Goal: Task Accomplishment & Management: Complete application form

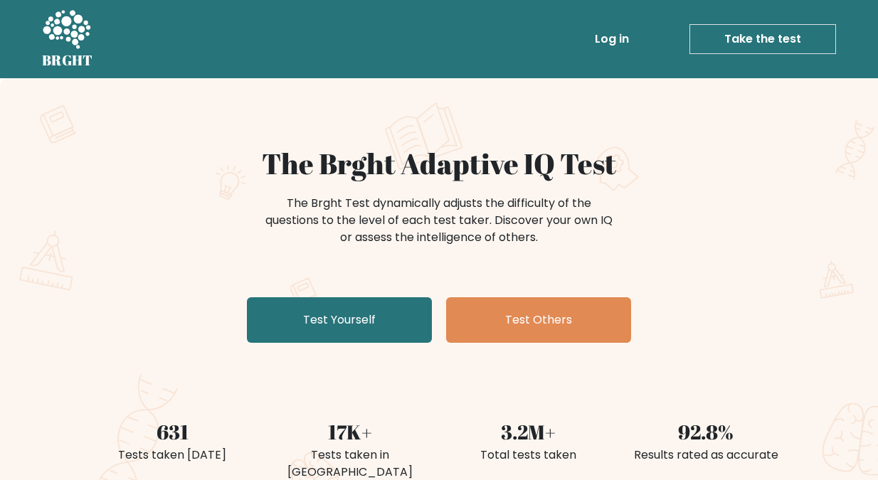
click at [759, 36] on link "Take the test" at bounding box center [763, 39] width 147 height 30
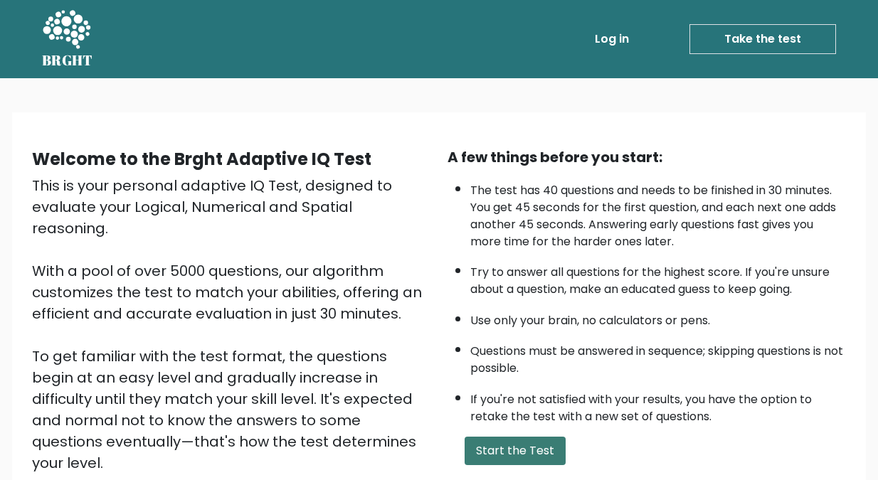
click at [507, 452] on button "Start the Test" at bounding box center [515, 451] width 101 height 28
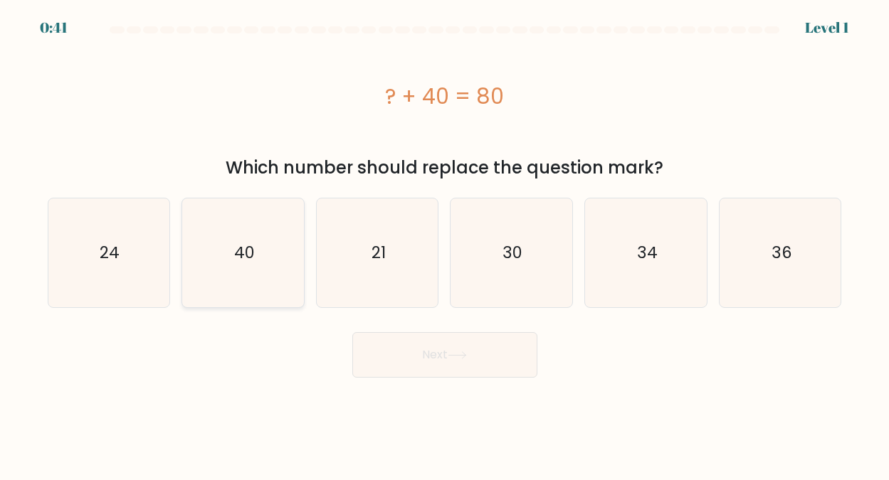
click at [238, 249] on text "40" at bounding box center [244, 252] width 21 height 23
click at [445, 244] on input "b. 40" at bounding box center [445, 243] width 1 height 4
radio input "true"
click at [436, 356] on button "Next" at bounding box center [444, 355] width 185 height 46
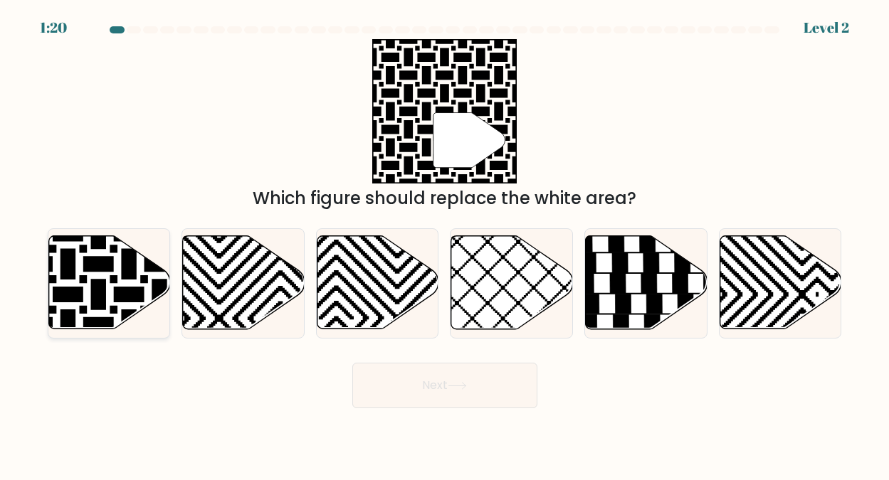
click at [117, 284] on icon at bounding box center [109, 282] width 122 height 93
click at [445, 244] on input "a." at bounding box center [445, 243] width 1 height 4
radio input "true"
click at [428, 386] on button "Next" at bounding box center [444, 386] width 185 height 46
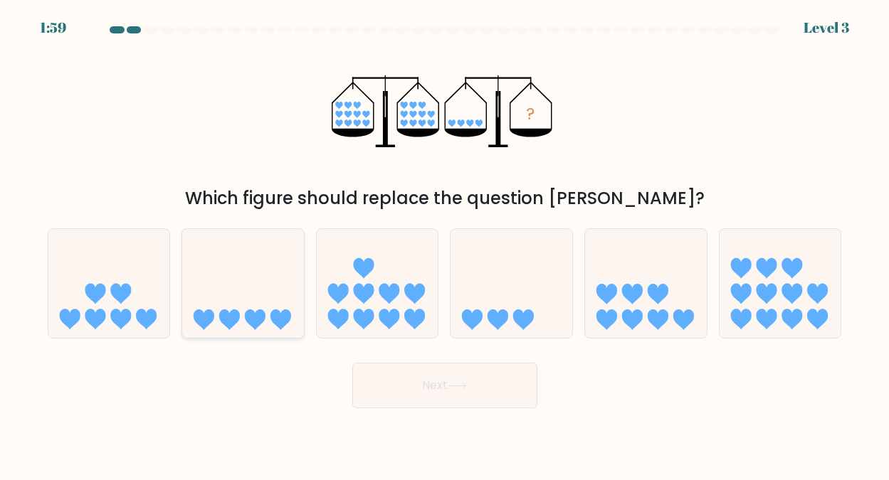
click at [241, 319] on icon at bounding box center [243, 283] width 122 height 100
click at [445, 244] on input "b." at bounding box center [445, 243] width 1 height 4
radio input "true"
click at [417, 384] on button "Next" at bounding box center [444, 386] width 185 height 46
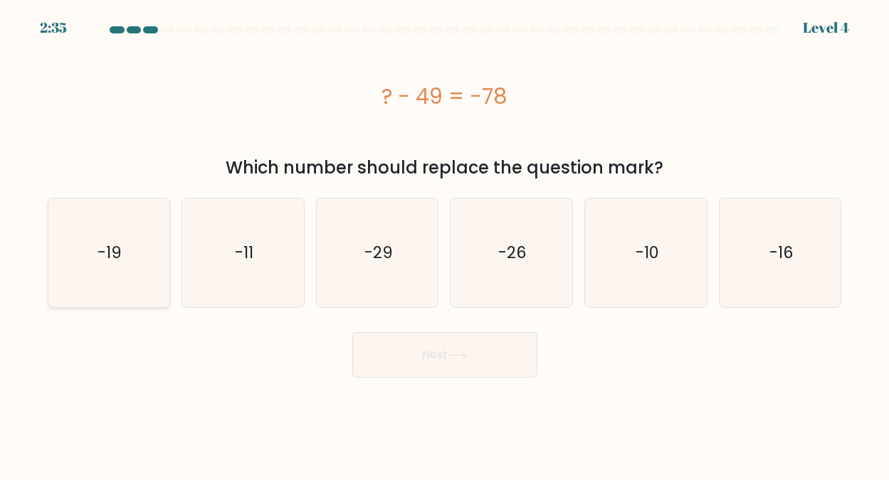
click at [107, 256] on text "-19" at bounding box center [110, 252] width 24 height 23
click at [445, 244] on input "a. -19" at bounding box center [445, 243] width 1 height 4
radio input "true"
click at [426, 354] on button "Next" at bounding box center [444, 355] width 185 height 46
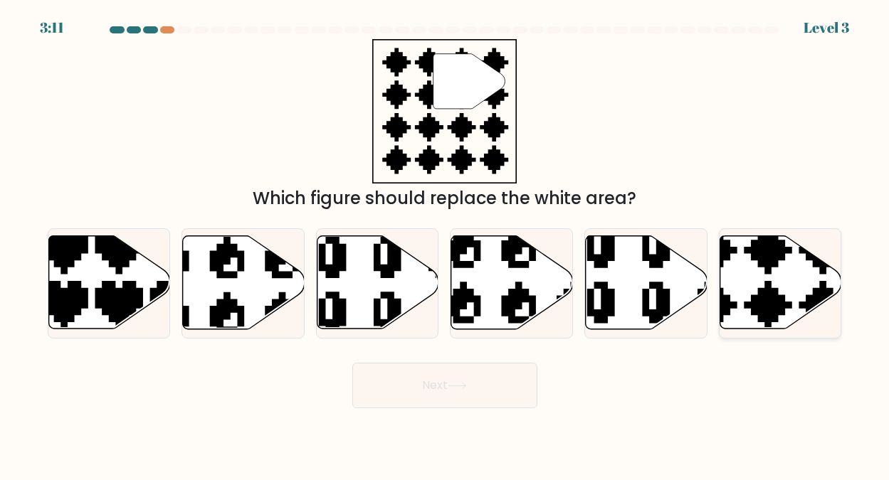
click at [759, 260] on icon at bounding box center [740, 333] width 214 height 214
click at [446, 244] on input "f." at bounding box center [445, 243] width 1 height 4
radio input "true"
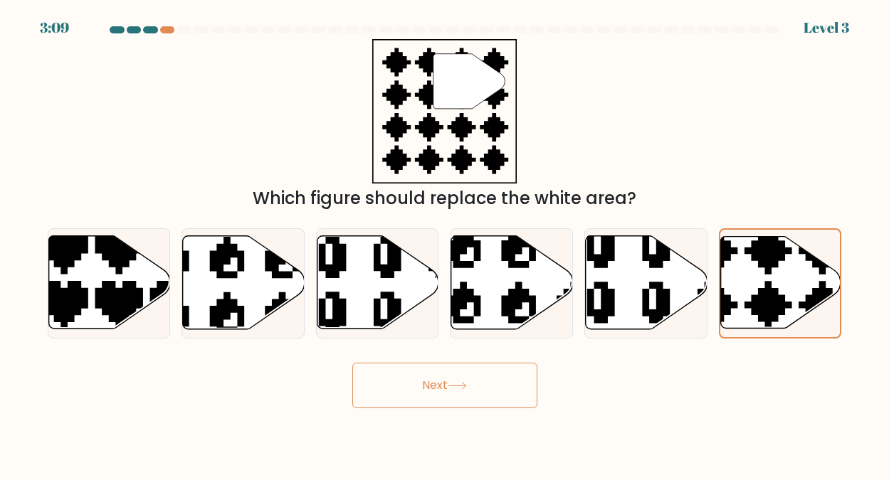
click at [423, 379] on button "Next" at bounding box center [444, 386] width 185 height 46
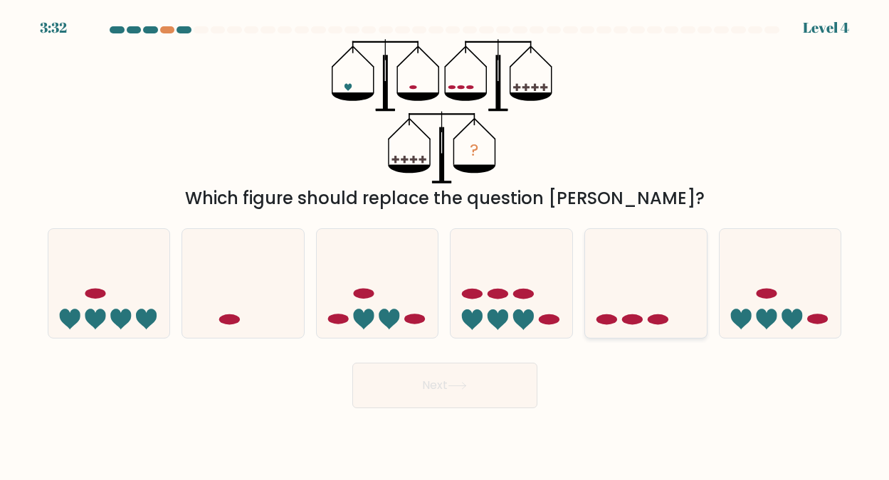
click at [621, 319] on icon at bounding box center [646, 283] width 122 height 100
click at [446, 244] on input "e." at bounding box center [445, 243] width 1 height 4
radio input "true"
click at [436, 384] on button "Next" at bounding box center [444, 386] width 185 height 46
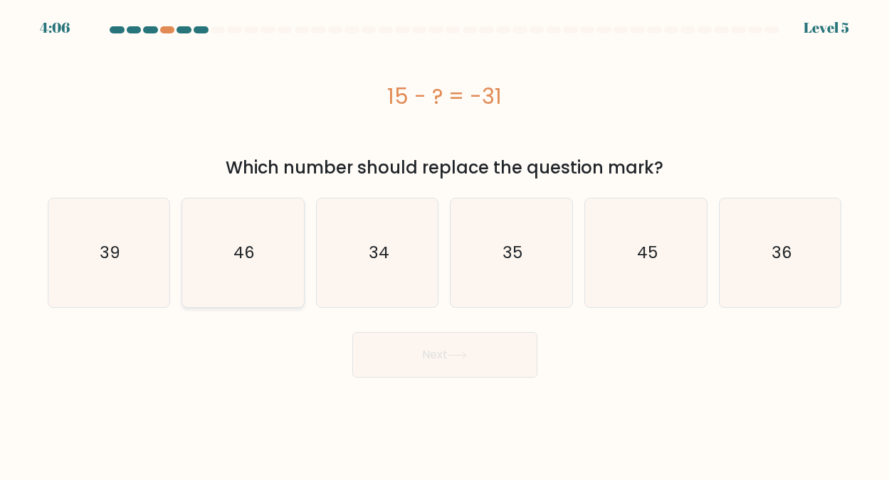
click at [238, 257] on text "46" at bounding box center [243, 252] width 21 height 23
click at [445, 244] on input "b. 46" at bounding box center [445, 243] width 1 height 4
radio input "true"
click at [427, 353] on button "Next" at bounding box center [444, 355] width 185 height 46
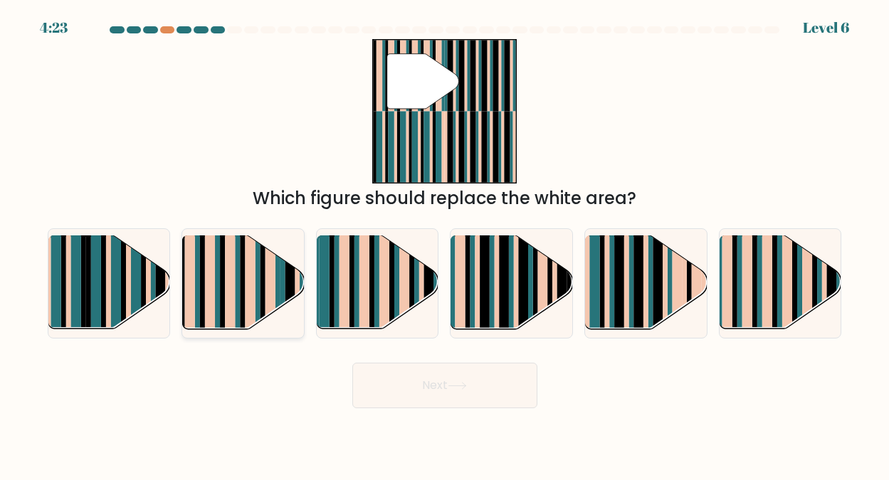
click at [260, 270] on rect at bounding box center [262, 274] width 5 height 120
click at [445, 244] on input "b." at bounding box center [445, 243] width 1 height 4
radio input "true"
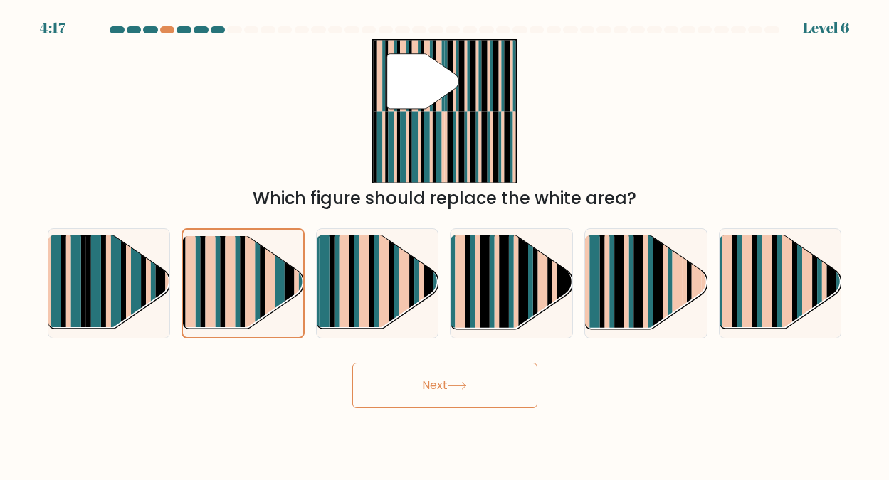
click at [422, 380] on button "Next" at bounding box center [444, 386] width 185 height 46
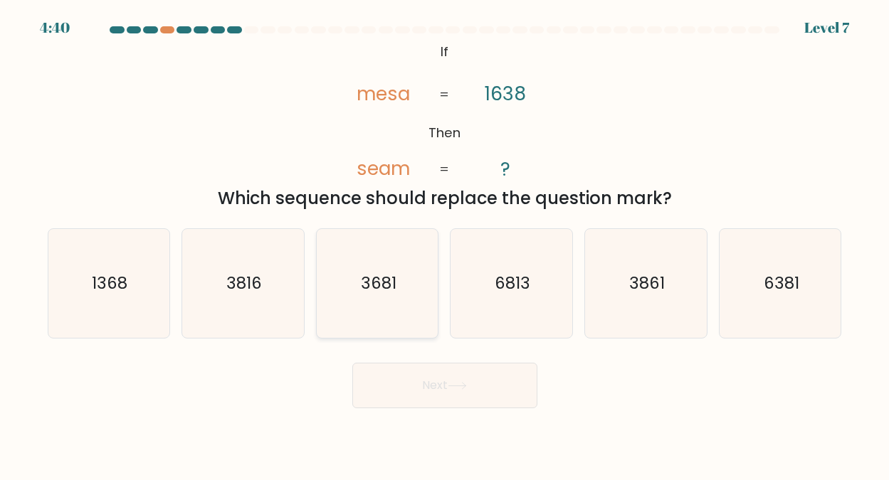
click at [379, 285] on text "3681" at bounding box center [379, 283] width 36 height 23
click at [445, 244] on input "c. 3681" at bounding box center [445, 243] width 1 height 4
radio input "true"
click at [409, 381] on button "Next" at bounding box center [444, 386] width 185 height 46
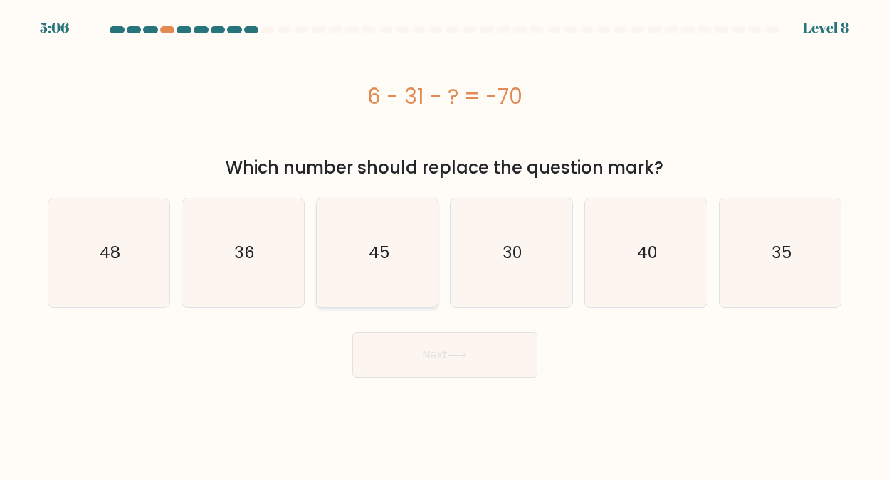
click at [377, 246] on text "45" at bounding box center [378, 252] width 21 height 23
click at [445, 244] on input "c. 45" at bounding box center [445, 243] width 1 height 4
radio input "true"
click at [434, 354] on button "Next" at bounding box center [444, 355] width 185 height 46
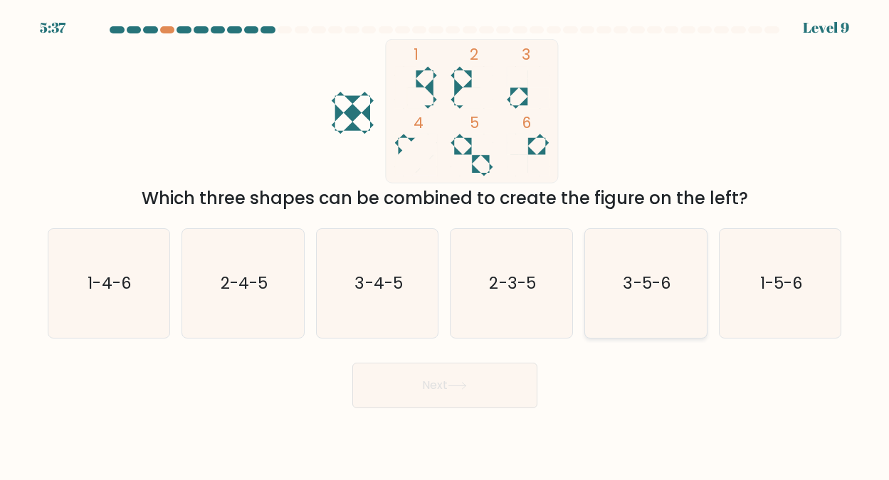
click at [641, 280] on text "3-5-6" at bounding box center [647, 283] width 48 height 23
click at [446, 244] on input "e. 3-5-6" at bounding box center [445, 243] width 1 height 4
radio input "true"
click at [430, 385] on button "Next" at bounding box center [444, 386] width 185 height 46
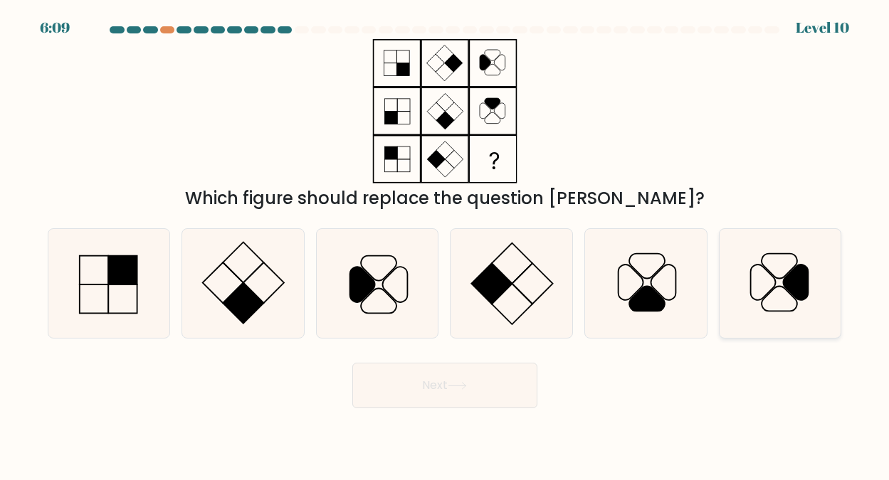
click at [782, 276] on icon at bounding box center [780, 283] width 109 height 109
click at [446, 244] on input "f." at bounding box center [445, 243] width 1 height 4
radio input "true"
click at [436, 384] on button "Next" at bounding box center [444, 386] width 185 height 46
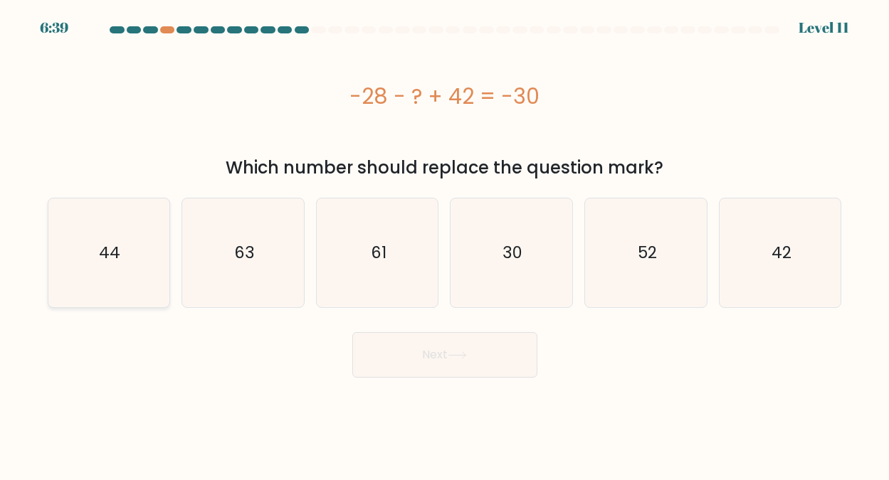
click at [112, 256] on text "44" at bounding box center [109, 252] width 21 height 23
click at [445, 244] on input "a. 44" at bounding box center [445, 243] width 1 height 4
radio input "true"
click at [438, 353] on button "Next" at bounding box center [444, 355] width 185 height 46
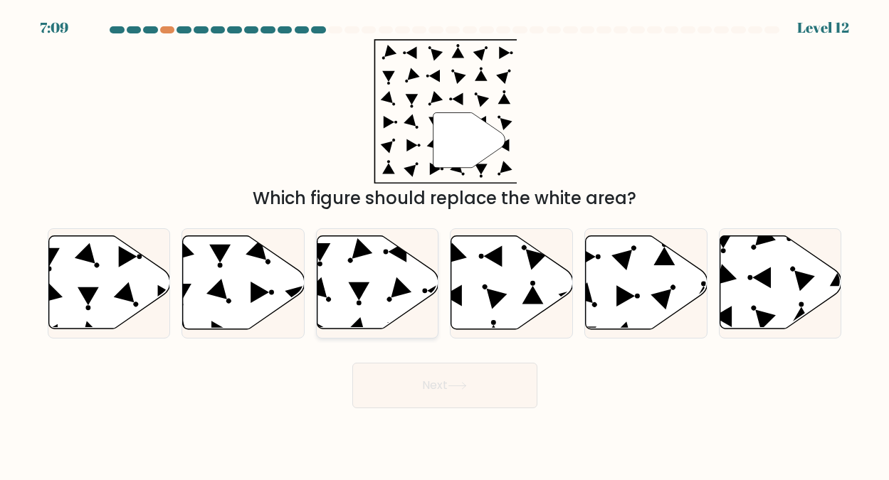
click at [338, 299] on icon at bounding box center [378, 282] width 122 height 93
click at [445, 244] on input "c." at bounding box center [445, 243] width 1 height 4
radio input "true"
click at [428, 384] on button "Next" at bounding box center [444, 386] width 185 height 46
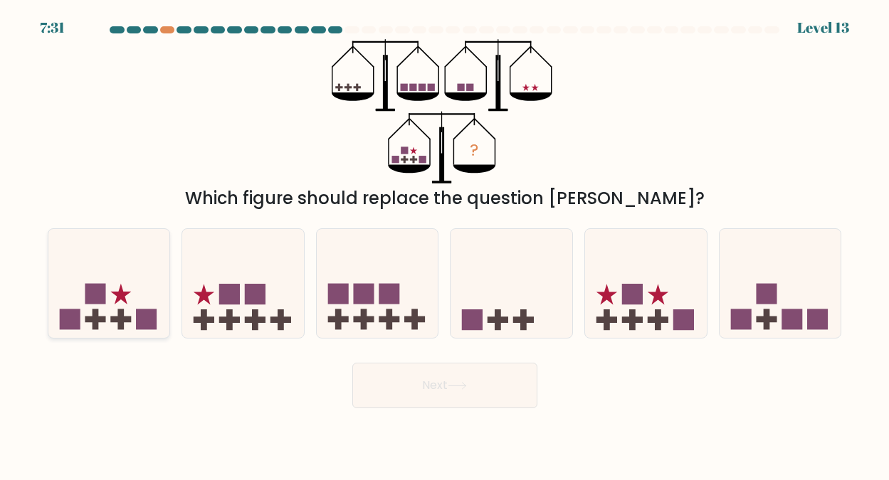
click at [112, 302] on icon at bounding box center [109, 283] width 122 height 100
click at [445, 244] on input "a." at bounding box center [445, 243] width 1 height 4
radio input "true"
click at [436, 382] on button "Next" at bounding box center [444, 386] width 185 height 46
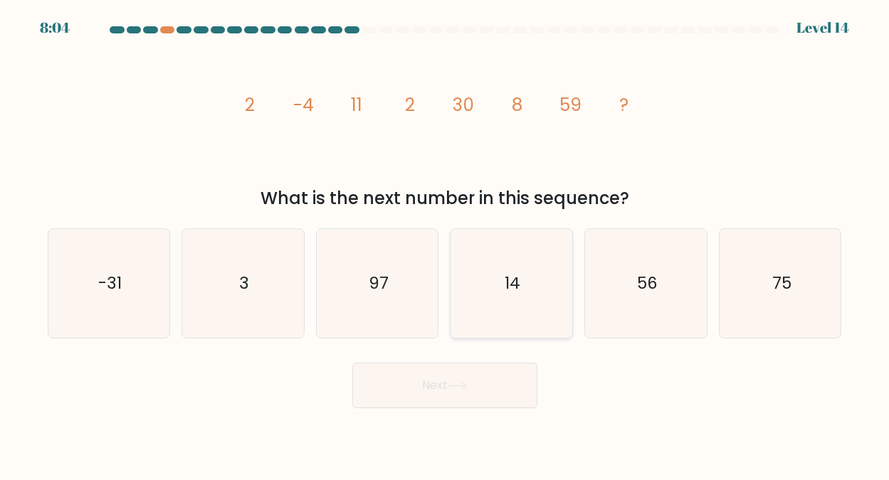
click at [519, 277] on text "14" at bounding box center [513, 283] width 16 height 23
click at [446, 244] on input "d. 14" at bounding box center [445, 243] width 1 height 4
radio input "true"
click at [441, 383] on button "Next" at bounding box center [444, 386] width 185 height 46
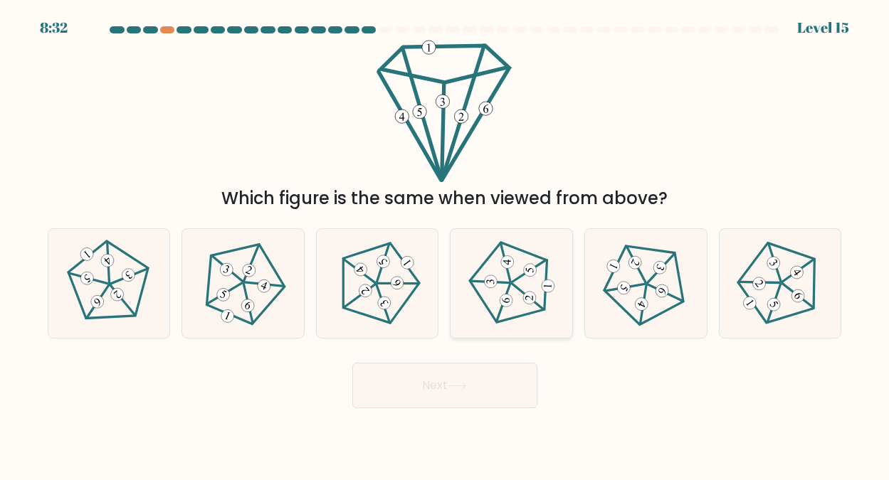
click at [510, 280] on 348 at bounding box center [505, 262] width 14 height 38
click at [446, 244] on input "d." at bounding box center [445, 243] width 1 height 4
radio input "true"
click at [446, 381] on button "Next" at bounding box center [444, 386] width 185 height 46
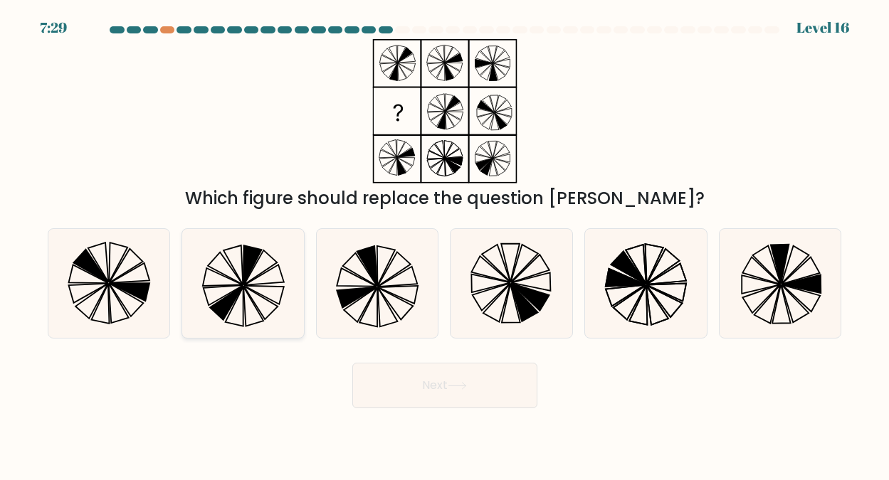
click at [243, 276] on icon at bounding box center [232, 265] width 19 height 39
click at [445, 244] on input "b." at bounding box center [445, 243] width 1 height 4
radio input "true"
click at [414, 379] on button "Next" at bounding box center [444, 386] width 185 height 46
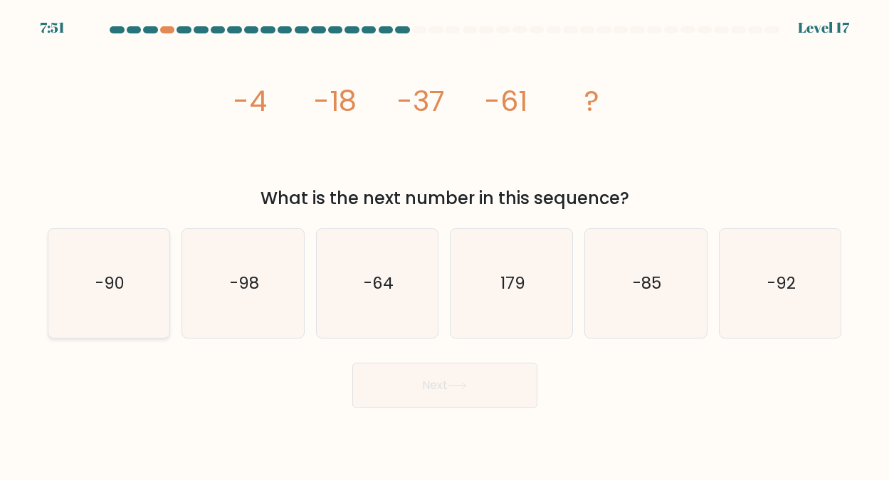
click at [115, 285] on text "-90" at bounding box center [109, 283] width 29 height 23
click at [445, 244] on input "a. -90" at bounding box center [445, 243] width 1 height 4
radio input "true"
click at [427, 383] on button "Next" at bounding box center [444, 386] width 185 height 46
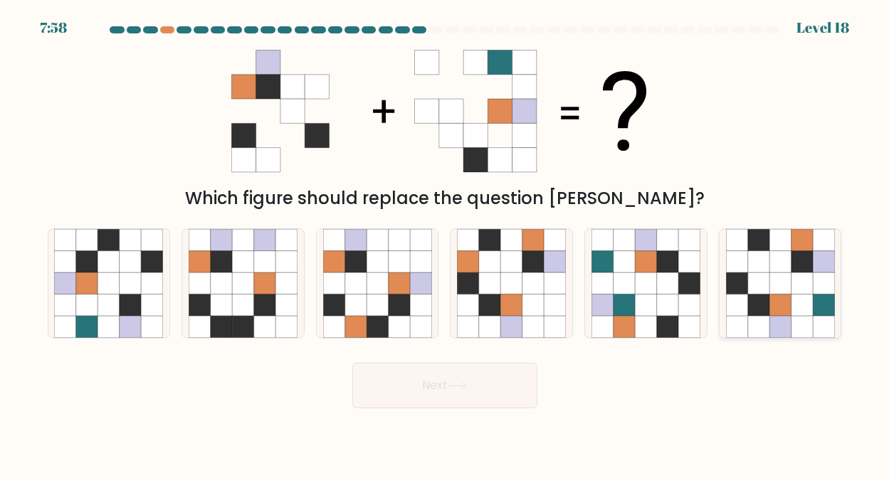
click at [776, 272] on icon at bounding box center [779, 261] width 21 height 21
click at [446, 244] on input "f." at bounding box center [445, 243] width 1 height 4
radio input "true"
click at [443, 384] on button "Next" at bounding box center [444, 386] width 185 height 46
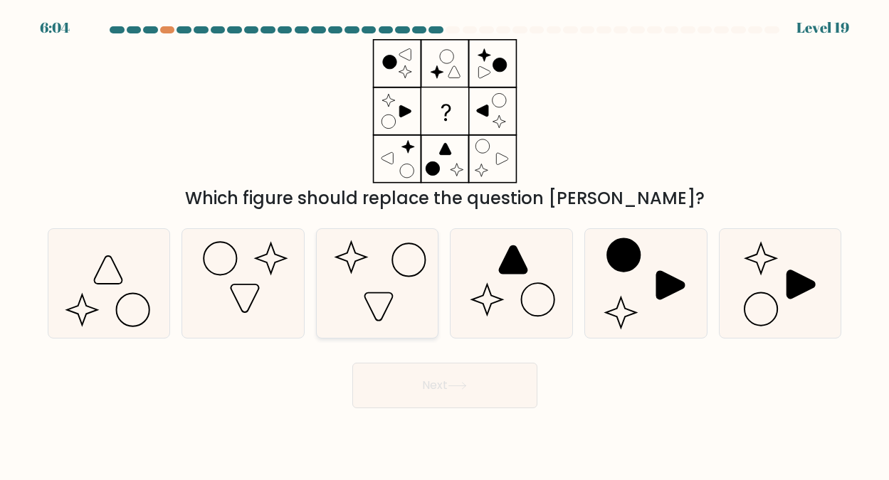
click at [372, 263] on icon at bounding box center [377, 283] width 109 height 109
click at [445, 244] on input "c." at bounding box center [445, 243] width 1 height 4
radio input "true"
click at [443, 381] on button "Next" at bounding box center [444, 386] width 185 height 46
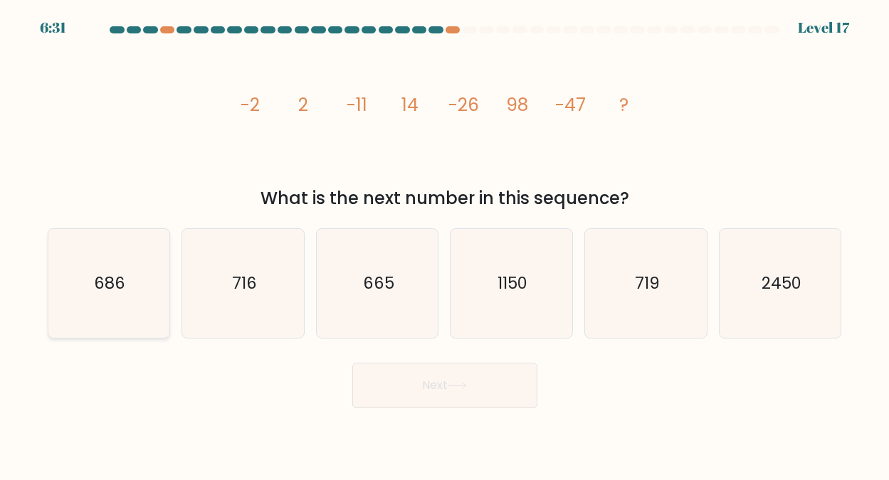
click at [110, 289] on text "686" at bounding box center [109, 283] width 31 height 23
click at [445, 244] on input "a. 686" at bounding box center [445, 243] width 1 height 4
radio input "true"
click at [443, 380] on button "Next" at bounding box center [444, 386] width 185 height 46
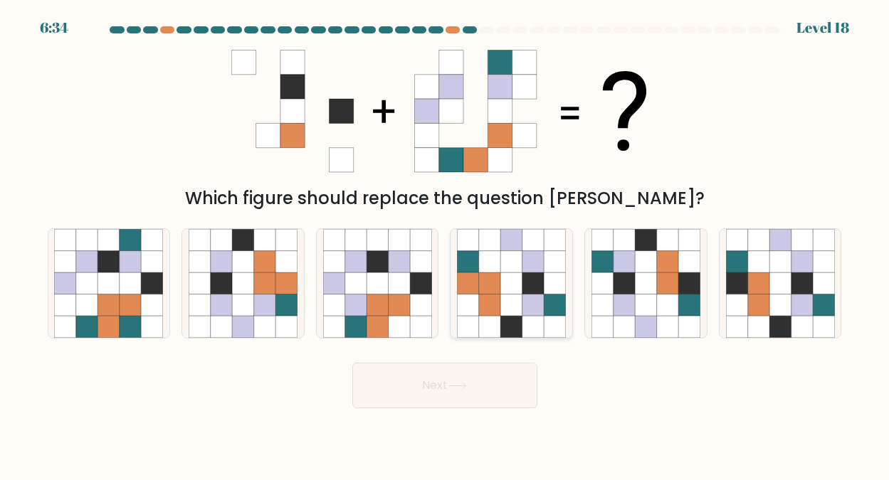
click at [504, 284] on icon at bounding box center [511, 283] width 21 height 21
click at [446, 244] on input "d." at bounding box center [445, 243] width 1 height 4
radio input "true"
click at [434, 385] on button "Next" at bounding box center [444, 386] width 185 height 46
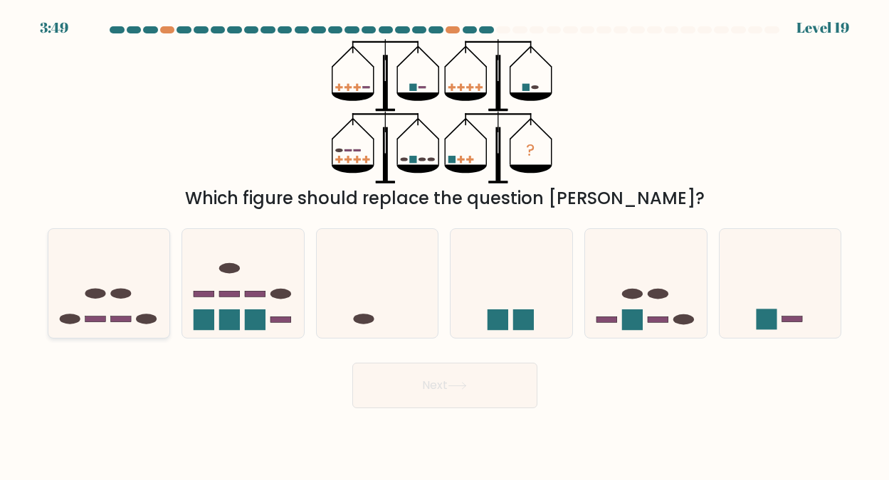
click at [115, 298] on ellipse at bounding box center [120, 294] width 21 height 11
click at [445, 244] on input "a." at bounding box center [445, 243] width 1 height 4
radio input "true"
click at [421, 384] on button "Next" at bounding box center [444, 386] width 185 height 46
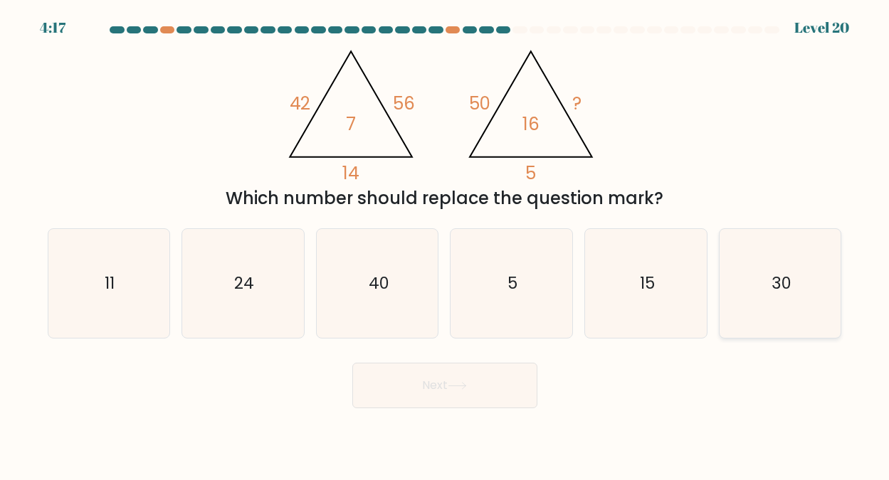
click at [767, 279] on icon "30" at bounding box center [780, 283] width 109 height 109
click at [446, 244] on input "f. 30" at bounding box center [445, 243] width 1 height 4
radio input "true"
click at [433, 382] on button "Next" at bounding box center [444, 386] width 185 height 46
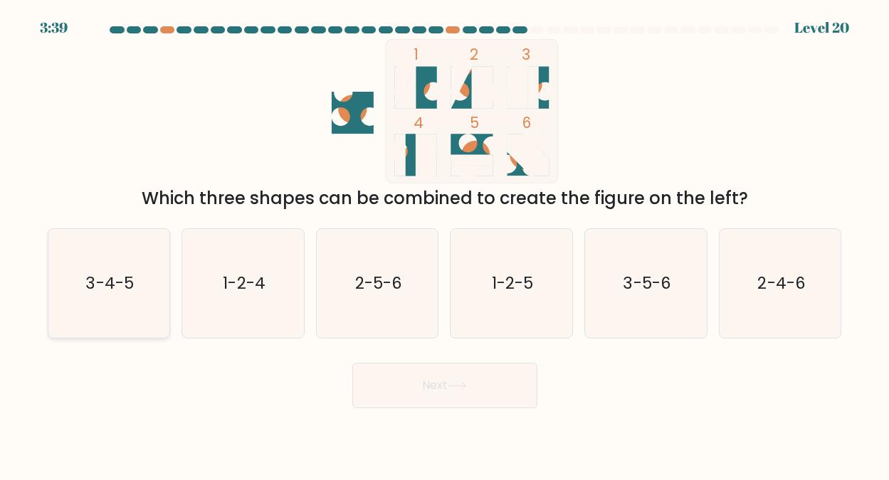
click at [107, 273] on text "3-4-5" at bounding box center [110, 283] width 48 height 23
click at [445, 244] on input "a. 3-4-5" at bounding box center [445, 243] width 1 height 4
radio input "true"
click at [427, 381] on button "Next" at bounding box center [444, 386] width 185 height 46
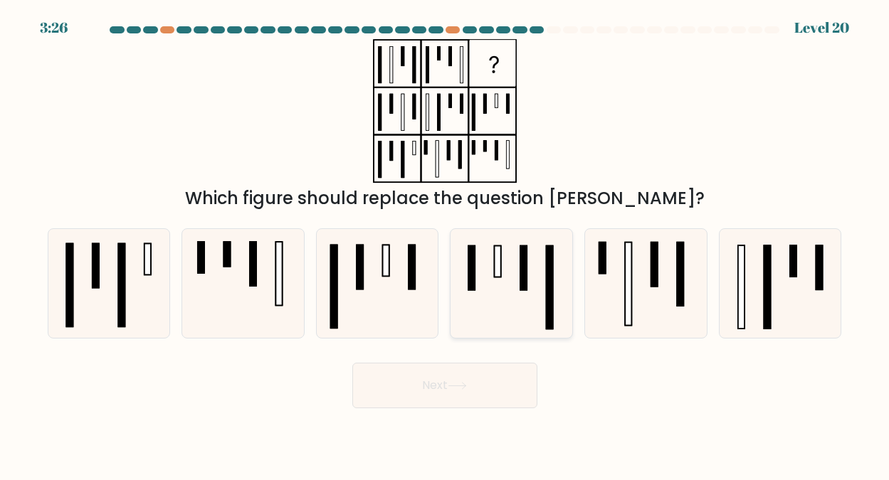
click at [502, 258] on icon at bounding box center [511, 283] width 109 height 109
click at [446, 244] on input "d." at bounding box center [445, 243] width 1 height 4
radio input "true"
click at [438, 384] on button "Next" at bounding box center [444, 386] width 185 height 46
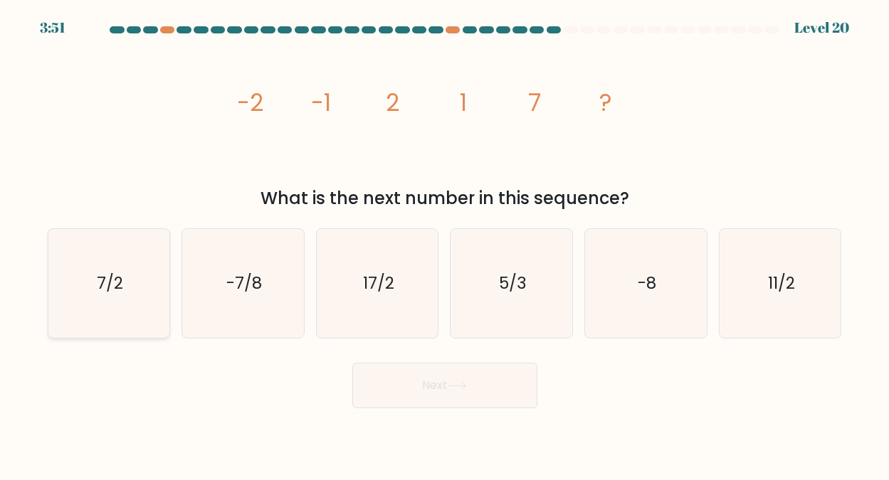
click at [120, 273] on text "7/2" at bounding box center [110, 283] width 26 height 23
click at [445, 244] on input "a. 7/2" at bounding box center [445, 243] width 1 height 4
radio input "true"
click at [433, 382] on button "Next" at bounding box center [444, 386] width 185 height 46
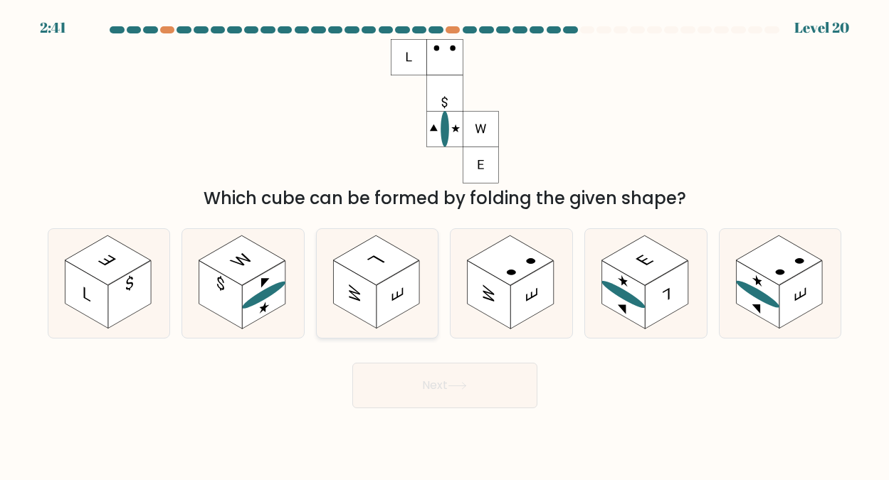
click at [381, 267] on rect at bounding box center [376, 261] width 86 height 50
click at [445, 244] on input "c." at bounding box center [445, 243] width 1 height 4
radio input "true"
click at [431, 380] on button "Next" at bounding box center [444, 386] width 185 height 46
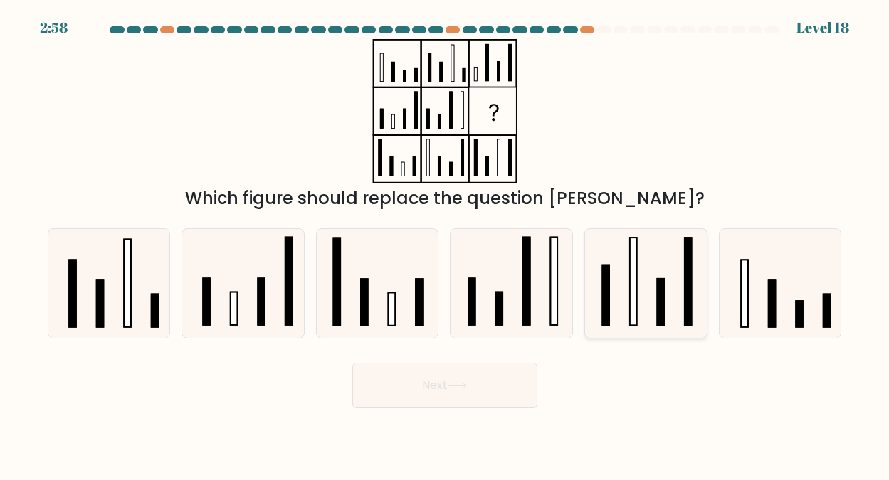
click at [627, 278] on icon at bounding box center [645, 283] width 109 height 109
click at [446, 244] on input "e." at bounding box center [445, 243] width 1 height 4
radio input "true"
click at [439, 386] on button "Next" at bounding box center [444, 386] width 185 height 46
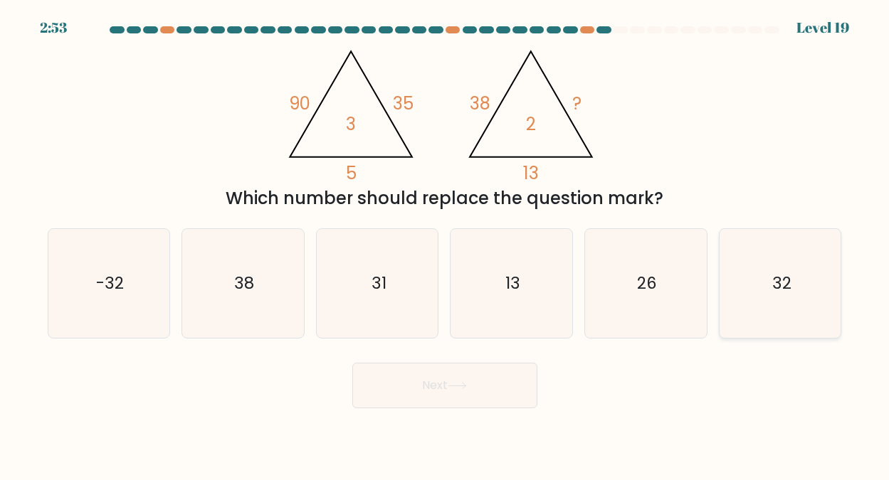
click at [777, 268] on icon "32" at bounding box center [780, 283] width 109 height 109
click at [446, 244] on input "f. 32" at bounding box center [445, 243] width 1 height 4
radio input "true"
click at [453, 384] on icon at bounding box center [457, 386] width 19 height 8
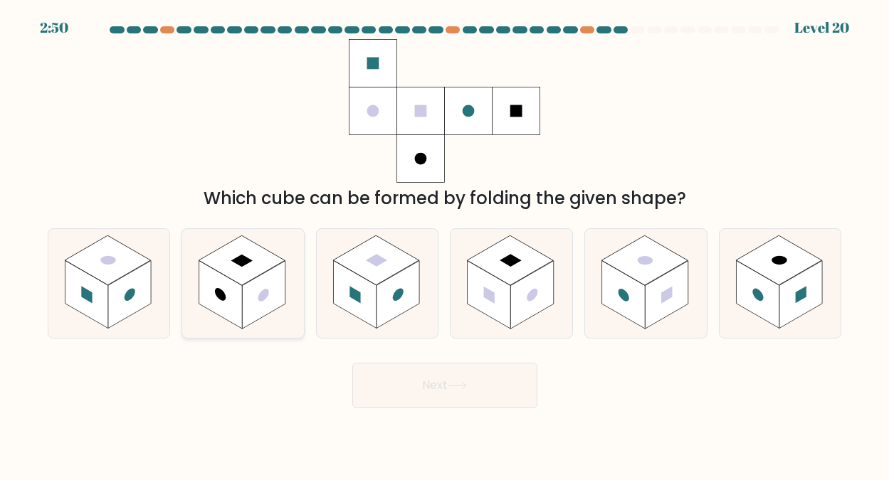
click at [251, 267] on rect at bounding box center [242, 261] width 86 height 50
click at [445, 244] on input "b." at bounding box center [445, 243] width 1 height 4
radio input "true"
click at [430, 380] on button "Next" at bounding box center [444, 386] width 185 height 46
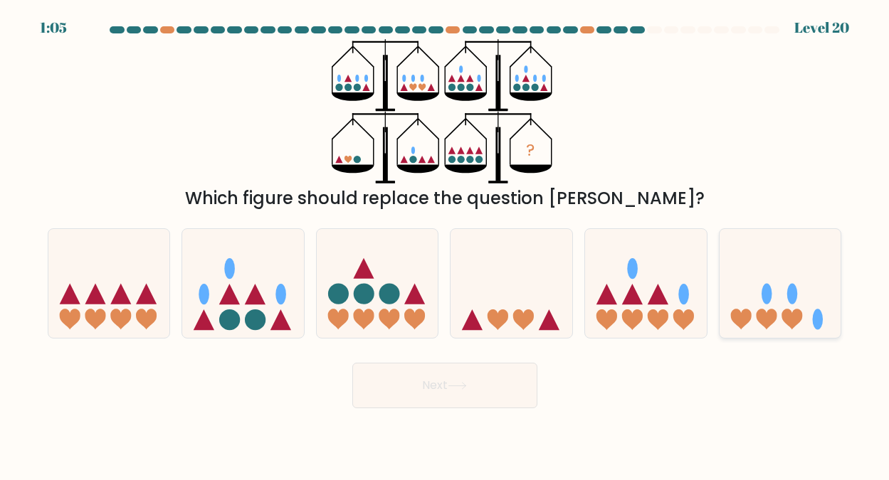
click at [750, 301] on icon at bounding box center [781, 283] width 122 height 100
click at [446, 244] on input "f." at bounding box center [445, 243] width 1 height 4
radio input "true"
click at [447, 381] on button "Next" at bounding box center [444, 386] width 185 height 46
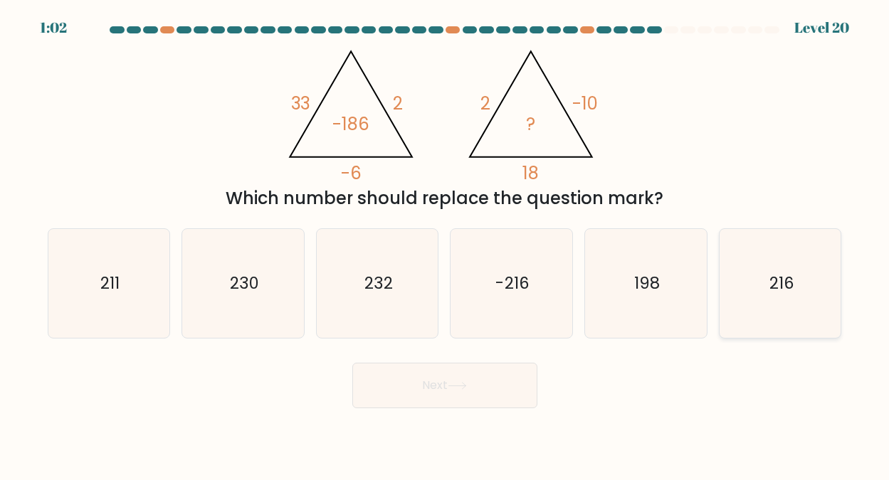
click at [777, 285] on text "216" at bounding box center [781, 283] width 25 height 23
click at [446, 244] on input "f. 216" at bounding box center [445, 243] width 1 height 4
radio input "true"
click at [441, 384] on button "Next" at bounding box center [444, 386] width 185 height 46
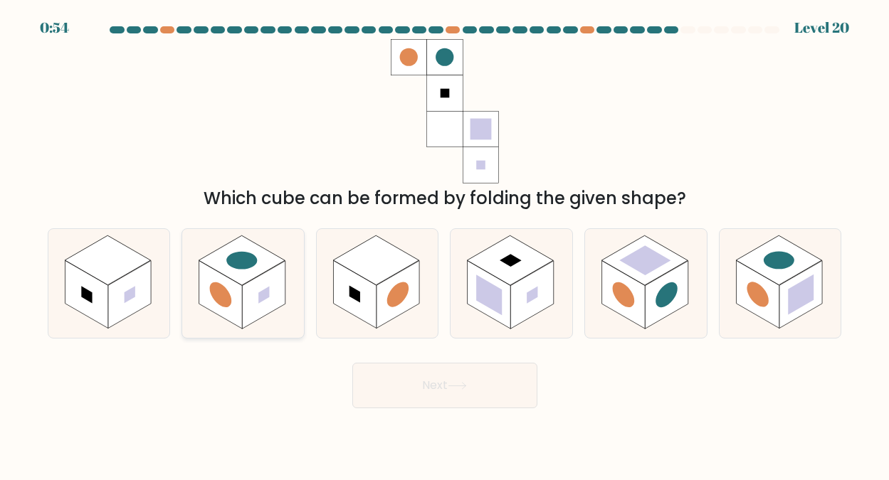
click at [243, 272] on rect at bounding box center [242, 261] width 86 height 50
click at [445, 244] on input "b." at bounding box center [445, 243] width 1 height 4
radio input "true"
click at [427, 382] on button "Next" at bounding box center [444, 386] width 185 height 46
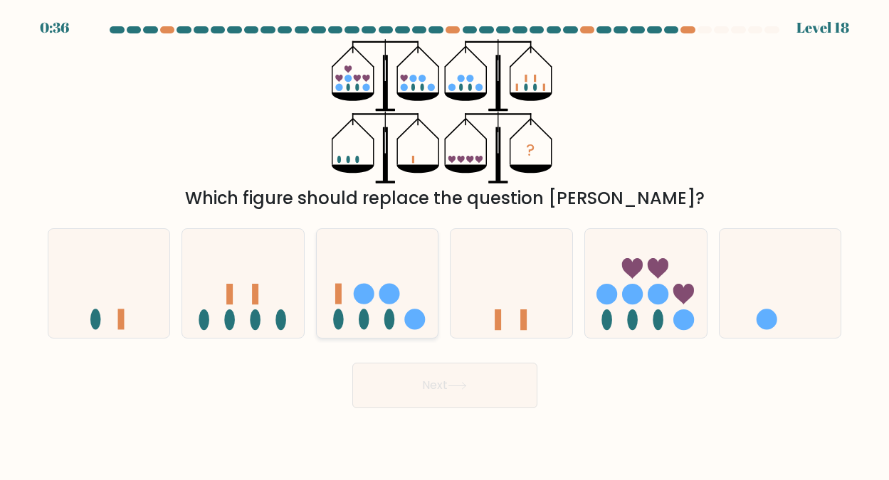
click at [369, 302] on circle at bounding box center [364, 294] width 21 height 21
click at [445, 244] on input "c." at bounding box center [445, 243] width 1 height 4
radio input "true"
click at [434, 385] on button "Next" at bounding box center [444, 386] width 185 height 46
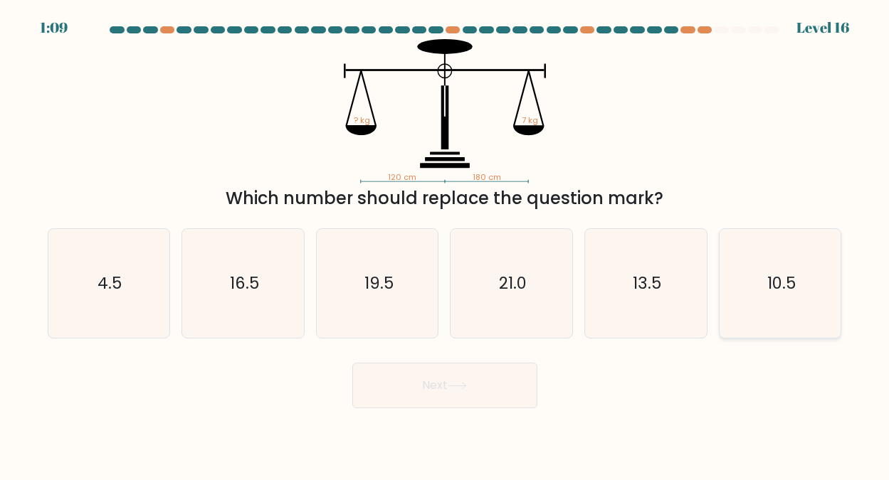
click at [773, 279] on text "10.5" at bounding box center [781, 283] width 28 height 23
click at [446, 244] on input "f. 10.5" at bounding box center [445, 243] width 1 height 4
radio input "true"
click at [461, 384] on icon at bounding box center [457, 386] width 19 height 8
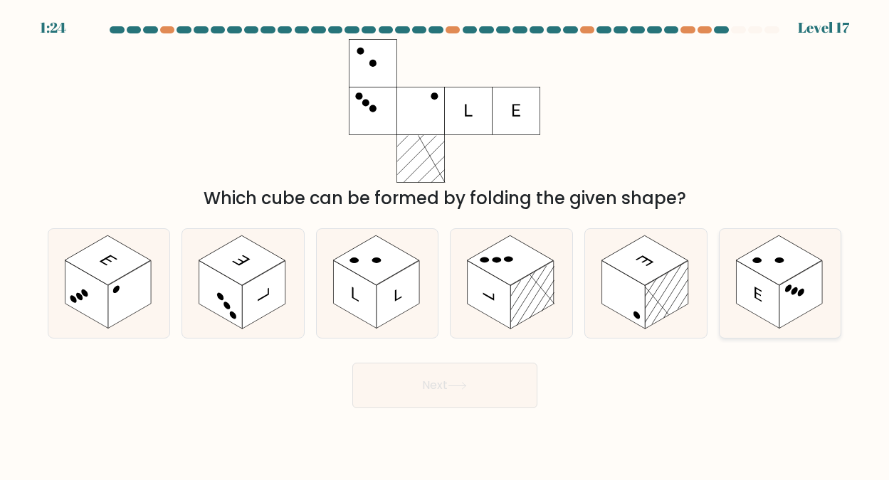
click at [784, 260] on rect at bounding box center [779, 261] width 86 height 50
click at [446, 244] on input "f." at bounding box center [445, 243] width 1 height 4
radio input "true"
click at [441, 379] on button "Next" at bounding box center [444, 386] width 185 height 46
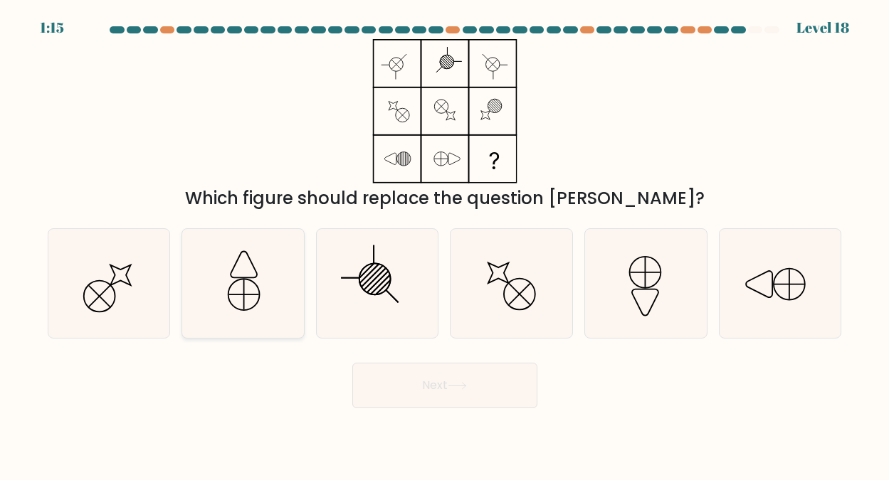
click at [249, 278] on icon at bounding box center [244, 264] width 26 height 26
click at [445, 244] on input "b." at bounding box center [445, 243] width 1 height 4
radio input "true"
click at [428, 379] on button "Next" at bounding box center [444, 386] width 185 height 46
